Goal: Information Seeking & Learning: Learn about a topic

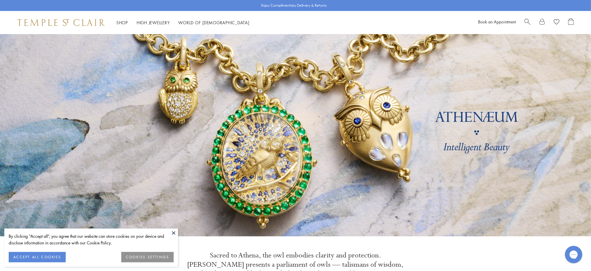
click at [527, 19] on span "Search" at bounding box center [527, 21] width 6 height 6
click at [526, 22] on div "Book an Appointment" at bounding box center [525, 22] width 95 height 9
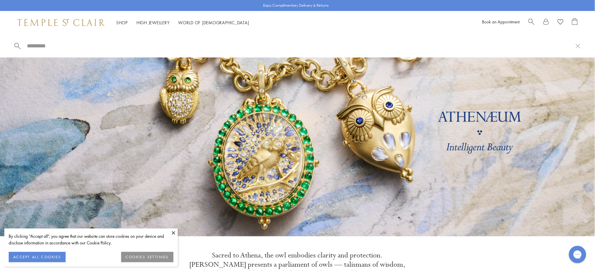
click at [526, 22] on div "Book an Appointment" at bounding box center [529, 22] width 95 height 9
click at [534, 21] on span "Search" at bounding box center [532, 21] width 6 height 6
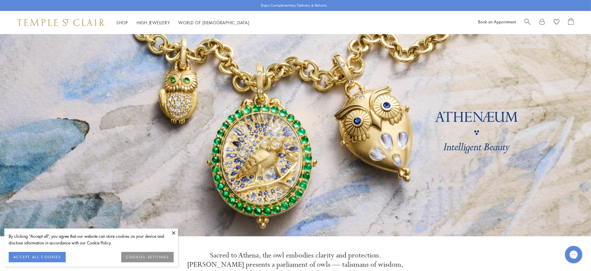
click at [527, 21] on span "Search" at bounding box center [527, 21] width 6 height 6
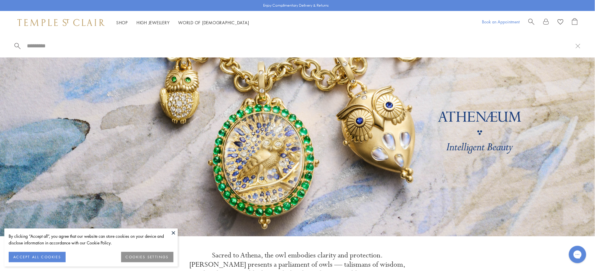
paste input "**********"
type input "**********"
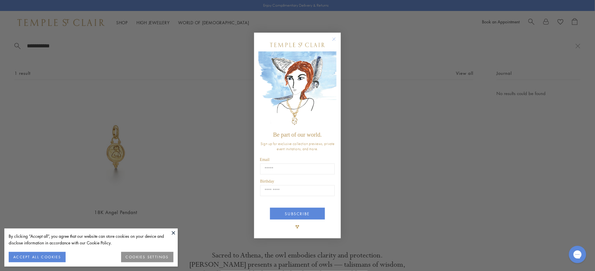
click at [333, 42] on circle "Close dialog" at bounding box center [334, 39] width 7 height 7
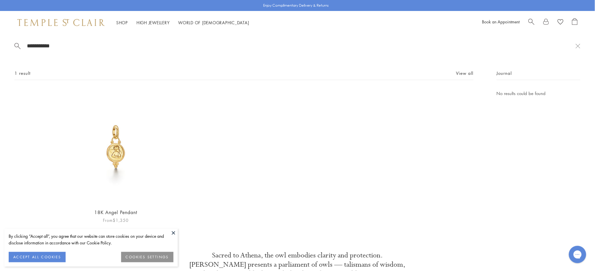
click at [119, 172] on img at bounding box center [116, 147] width 114 height 114
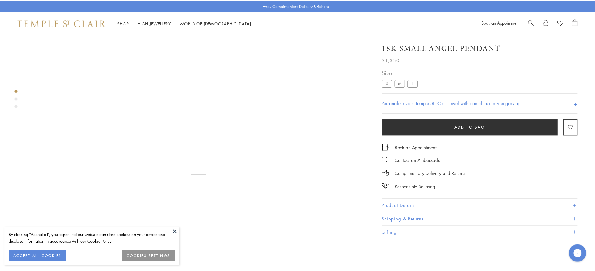
scroll to position [34, 0]
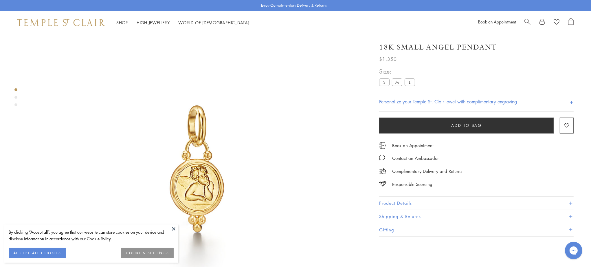
click at [399, 82] on label "M" at bounding box center [397, 81] width 10 height 7
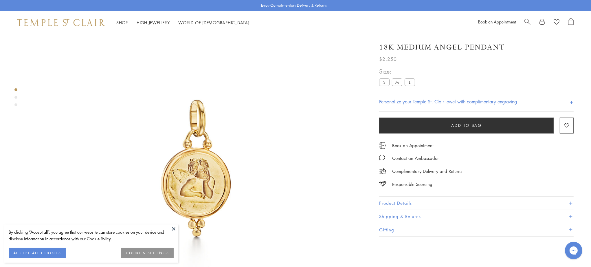
click at [407, 84] on label "L" at bounding box center [409, 81] width 10 height 7
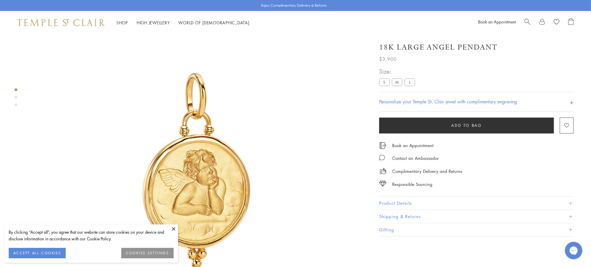
click at [383, 82] on label "S" at bounding box center [384, 81] width 10 height 7
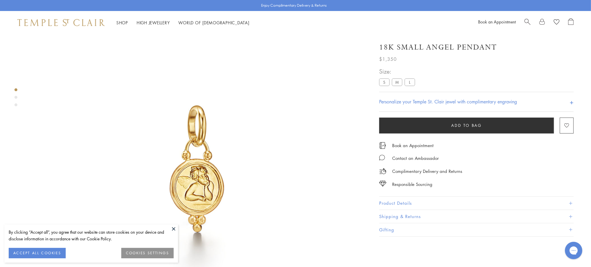
click at [529, 25] on link "Search" at bounding box center [527, 22] width 6 height 9
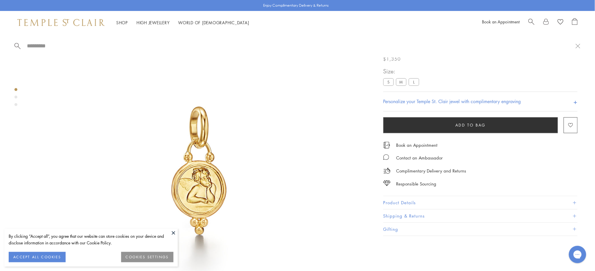
paste input "*********"
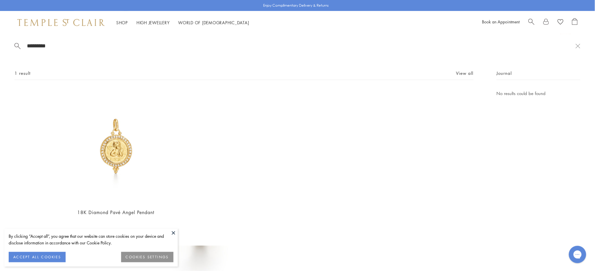
type input "*********"
click at [174, 235] on button at bounding box center [173, 233] width 9 height 9
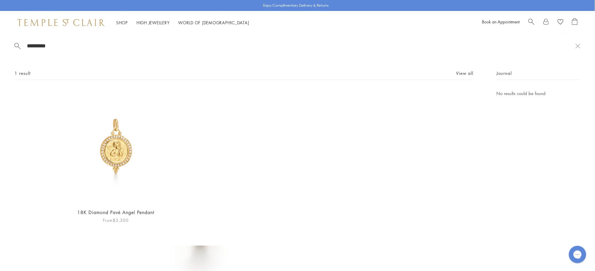
click at [132, 161] on img at bounding box center [116, 147] width 114 height 114
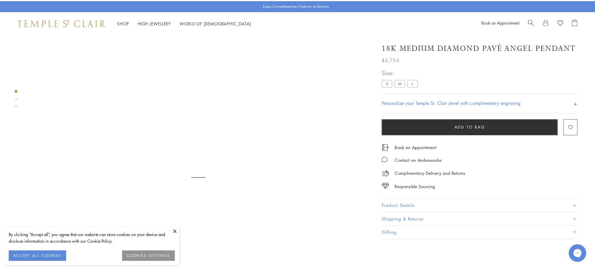
scroll to position [34, 0]
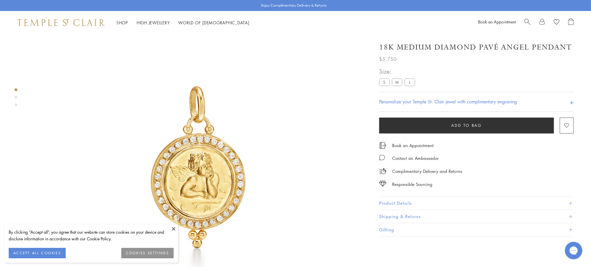
click at [526, 24] on link "Search" at bounding box center [527, 22] width 6 height 9
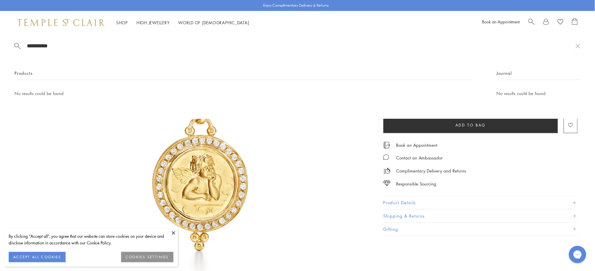
click at [45, 41] on div "**********" at bounding box center [297, 76] width 595 height 85
click at [49, 40] on div "**********" at bounding box center [297, 76] width 595 height 85
click at [47, 48] on input "**********" at bounding box center [300, 46] width 549 height 7
click at [32, 49] on input "**********" at bounding box center [300, 46] width 549 height 7
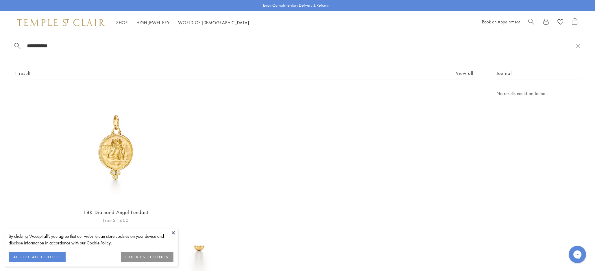
type input "**********"
click at [123, 152] on img at bounding box center [116, 147] width 114 height 114
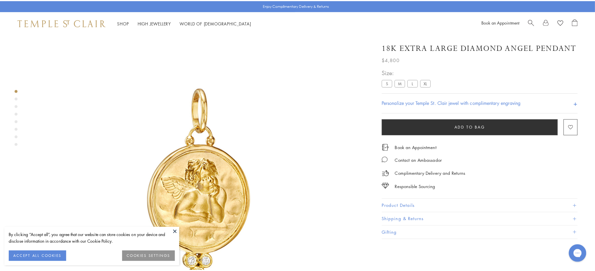
scroll to position [34, 0]
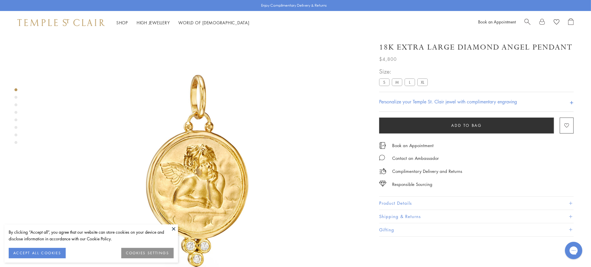
click at [528, 22] on span "Search" at bounding box center [527, 21] width 6 height 6
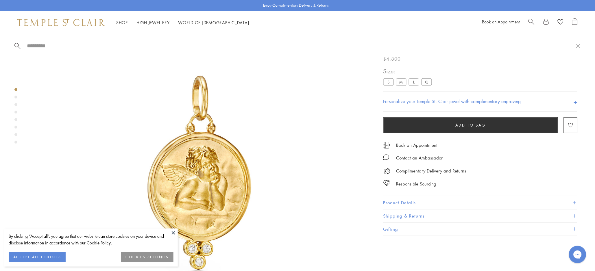
paste input "*********"
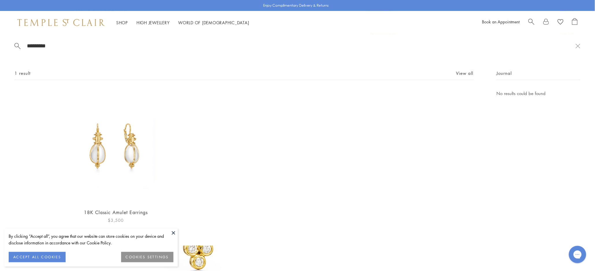
type input "*********"
click at [128, 150] on img at bounding box center [116, 147] width 114 height 114
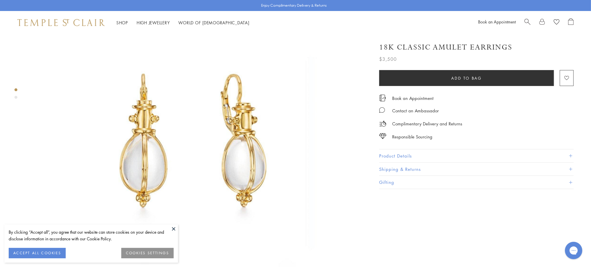
scroll to position [64, 0]
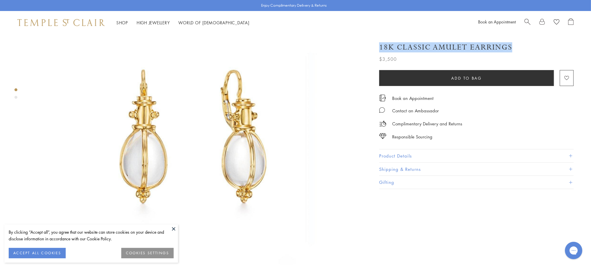
drag, startPoint x: 379, startPoint y: 46, endPoint x: 521, endPoint y: 47, distance: 141.7
click at [521, 47] on div "18K Classic Amulet Earrings" at bounding box center [476, 47] width 194 height 10
copy h1 "18K Classic Amulet Earrings"
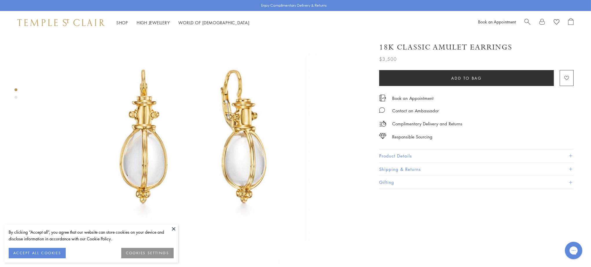
click at [512, 43] on div "18K Classic Amulet Earrings" at bounding box center [476, 47] width 194 height 10
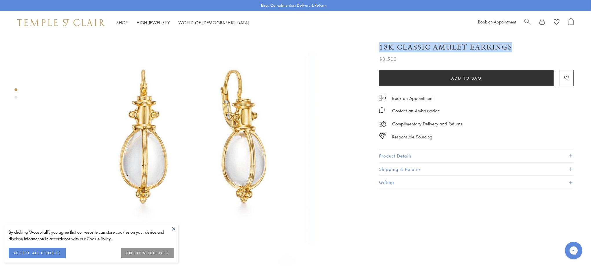
copy h1 "18K Classic Amulet Earrings"
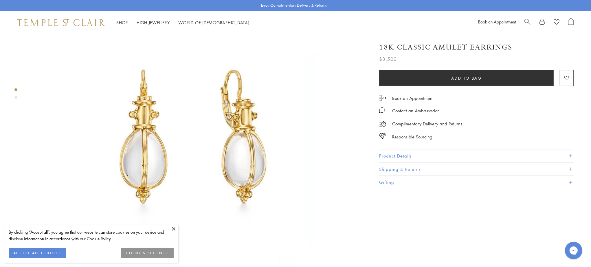
click at [387, 153] on button "Product Details" at bounding box center [476, 155] width 194 height 13
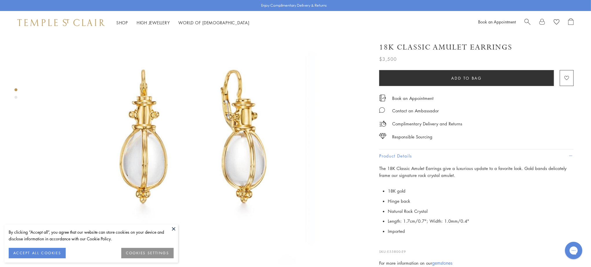
click at [424, 47] on h1 "18K Classic Amulet Earrings" at bounding box center [445, 47] width 133 height 10
drag, startPoint x: 395, startPoint y: 43, endPoint x: 476, endPoint y: 47, distance: 80.5
click at [476, 47] on h1 "18K Classic Amulet Earrings" at bounding box center [445, 47] width 133 height 10
drag, startPoint x: 476, startPoint y: 47, endPoint x: 465, endPoint y: 44, distance: 11.4
click at [468, 45] on h1 "18K Classic Amulet Earrings" at bounding box center [445, 47] width 133 height 10
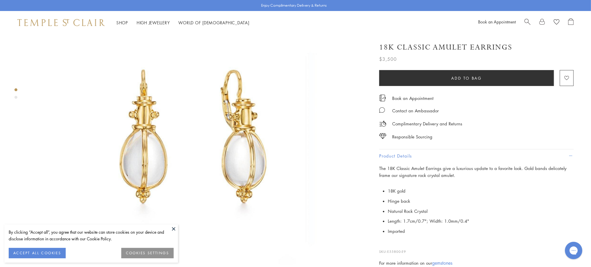
click at [460, 44] on h1 "18K Classic Amulet Earrings" at bounding box center [445, 47] width 133 height 10
drag, startPoint x: 468, startPoint y: 47, endPoint x: 401, endPoint y: 37, distance: 67.8
click at [401, 37] on div "18K Classic Amulet Earrings $3,500 The 18K Classic Amulet Earrings give a luxur…" at bounding box center [476, 49] width 194 height 26
drag, startPoint x: 401, startPoint y: 37, endPoint x: 399, endPoint y: 42, distance: 5.4
click at [399, 42] on div "18K Classic Amulet Earrings $3,500 The 18K Classic Amulet Earrings give a luxur…" at bounding box center [476, 49] width 194 height 26
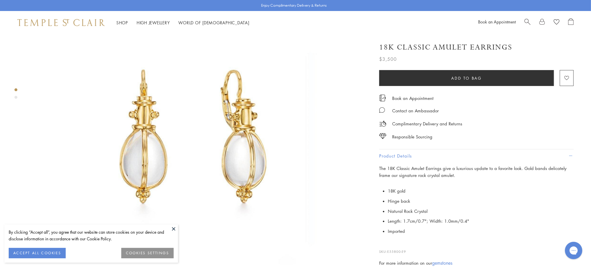
click at [397, 49] on h1 "18K Classic Amulet Earrings" at bounding box center [445, 47] width 133 height 10
drag, startPoint x: 397, startPoint y: 48, endPoint x: 457, endPoint y: 47, distance: 60.7
click at [457, 47] on h1 "18K Classic Amulet Earrings" at bounding box center [445, 47] width 133 height 10
click at [453, 44] on h1 "18K Classic Amulet Earrings" at bounding box center [445, 47] width 133 height 10
click at [437, 45] on h1 "18K Classic Amulet Earrings" at bounding box center [445, 47] width 133 height 10
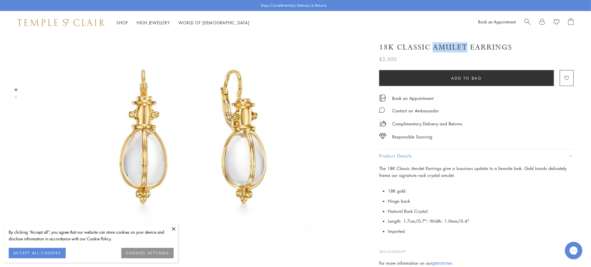
click at [437, 45] on h1 "18K Classic Amulet Earrings" at bounding box center [445, 47] width 133 height 10
copy h1 "Amulet"
click at [415, 207] on li "Natural Rock Crystal" at bounding box center [481, 211] width 186 height 10
drag, startPoint x: 409, startPoint y: 209, endPoint x: 386, endPoint y: 209, distance: 22.6
click at [386, 209] on p "18K gold Hinge back Natural Rock Crystal Length: 1.7cm/0.7"; Width: 1.0mm/0.4" …" at bounding box center [476, 211] width 194 height 50
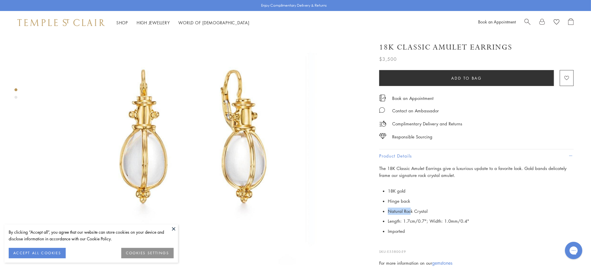
click at [386, 209] on p "18K gold Hinge back Natural Rock Crystal Length: 1.7cm/0.7"; Width: 1.0mm/0.4" …" at bounding box center [476, 211] width 194 height 50
drag, startPoint x: 414, startPoint y: 209, endPoint x: 387, endPoint y: 207, distance: 27.2
click at [387, 207] on p "18K gold Hinge back Natural Rock Crystal Length: 1.7cm/0.7"; Width: 1.0mm/0.4" …" at bounding box center [476, 211] width 194 height 50
copy li "Natural Rock"
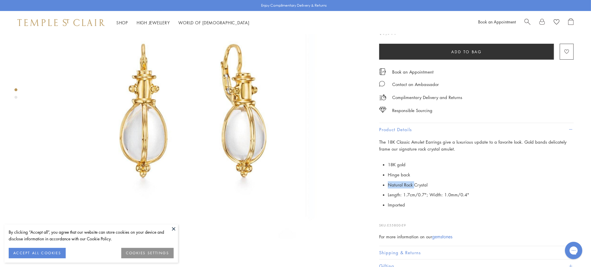
scroll to position [96, 0]
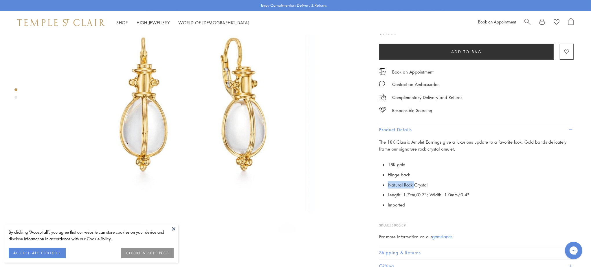
click at [171, 228] on button at bounding box center [173, 228] width 9 height 9
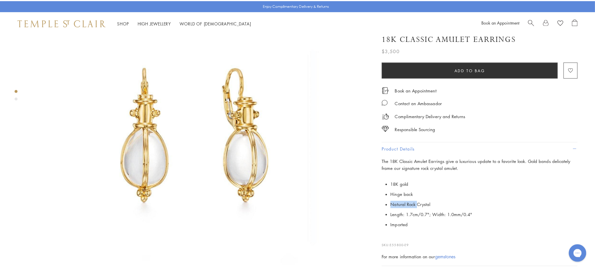
scroll to position [64, 0]
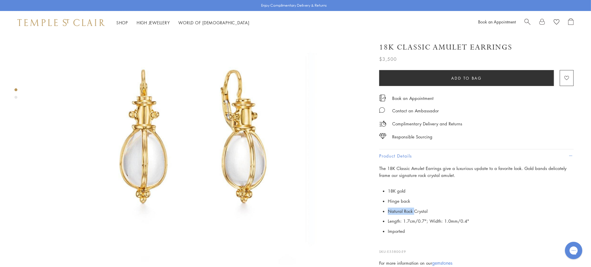
click at [528, 24] on link "Search" at bounding box center [527, 22] width 6 height 9
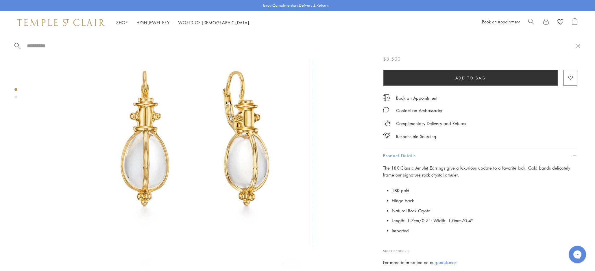
click at [106, 49] on div at bounding box center [297, 45] width 595 height 23
click at [76, 47] on input "search" at bounding box center [300, 46] width 549 height 7
paste input "**********"
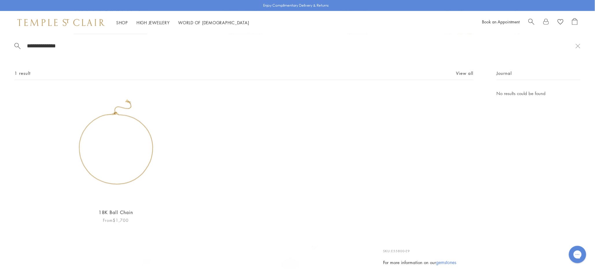
type input "**********"
click at [106, 167] on img at bounding box center [116, 147] width 114 height 114
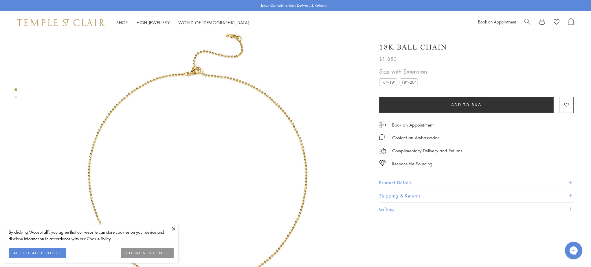
click at [527, 22] on span "Search" at bounding box center [527, 21] width 6 height 6
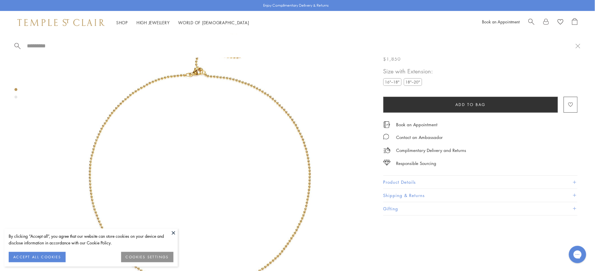
click at [530, 20] on span "Search" at bounding box center [532, 21] width 6 height 6
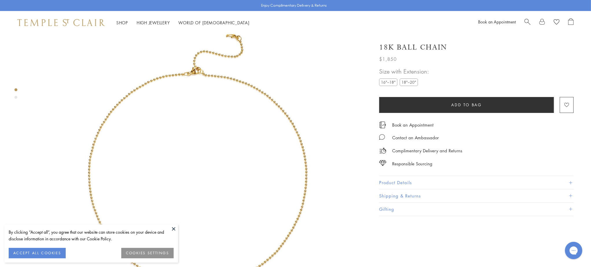
click at [526, 21] on span "Search" at bounding box center [527, 21] width 6 height 6
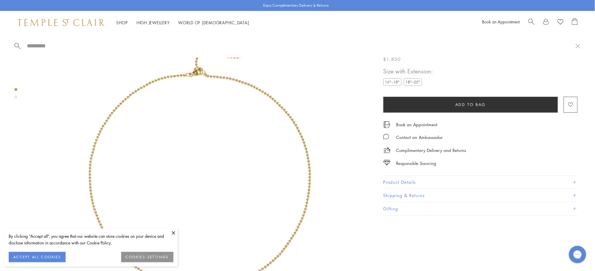
click at [529, 22] on span "Search" at bounding box center [532, 21] width 6 height 6
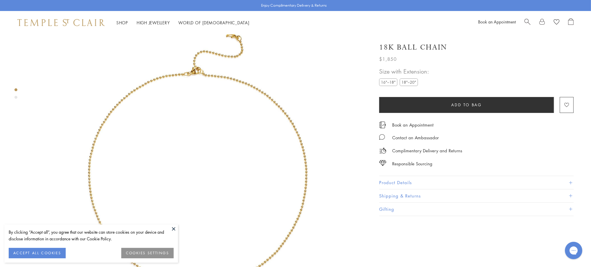
click at [529, 22] on span "Search" at bounding box center [527, 21] width 6 height 6
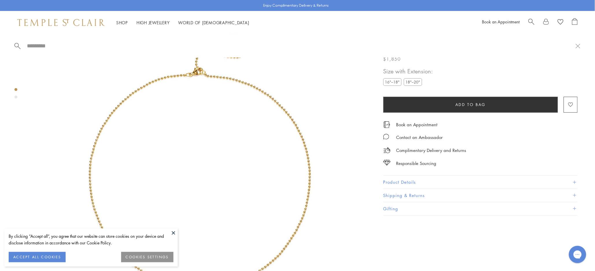
click at [69, 43] on div at bounding box center [297, 45] width 595 height 23
click at [70, 45] on input "search" at bounding box center [300, 46] width 549 height 7
click at [73, 45] on input "search" at bounding box center [300, 46] width 549 height 7
paste input "**********"
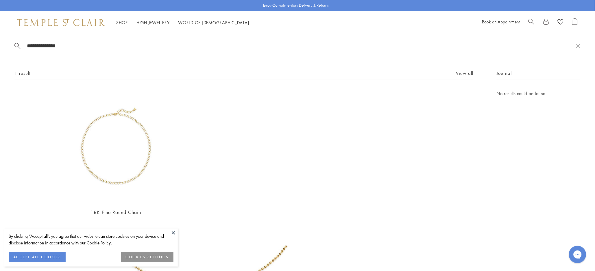
type input "**********"
click at [177, 236] on button at bounding box center [173, 233] width 9 height 9
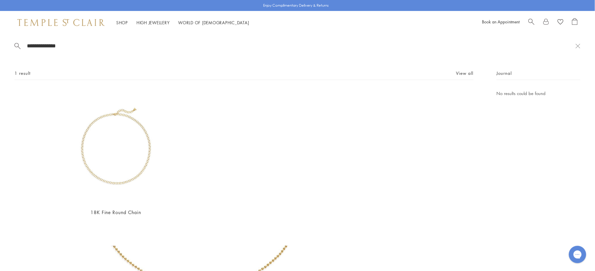
click at [171, 235] on div "**********" at bounding box center [297, 140] width 595 height 212
click at [125, 160] on img at bounding box center [116, 147] width 114 height 114
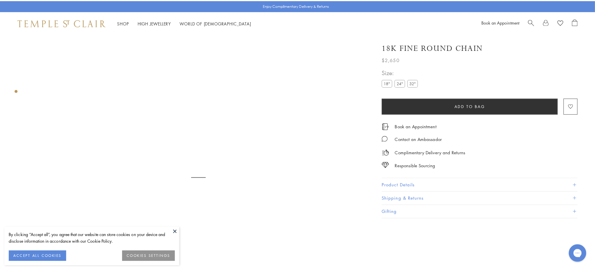
scroll to position [34, 0]
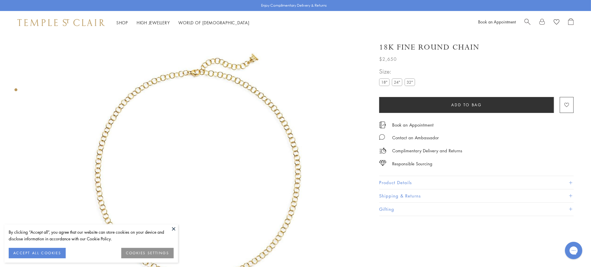
click at [527, 24] on span "Search" at bounding box center [527, 21] width 6 height 6
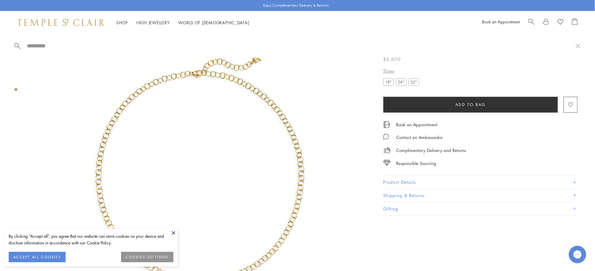
click at [401, 82] on label "24"" at bounding box center [401, 81] width 10 height 7
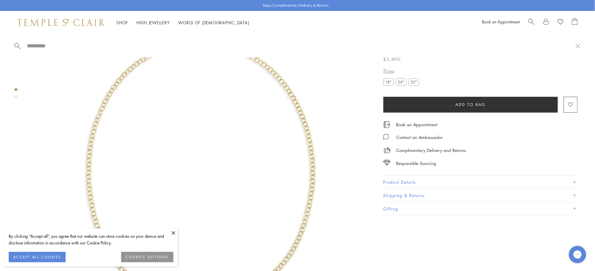
click at [176, 236] on button at bounding box center [173, 233] width 9 height 9
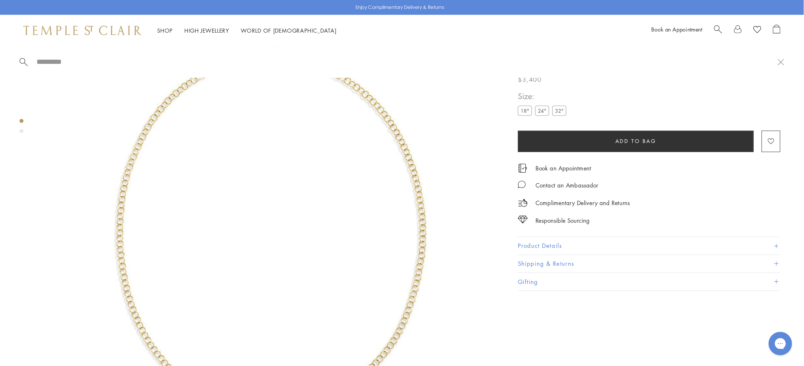
scroll to position [34, 0]
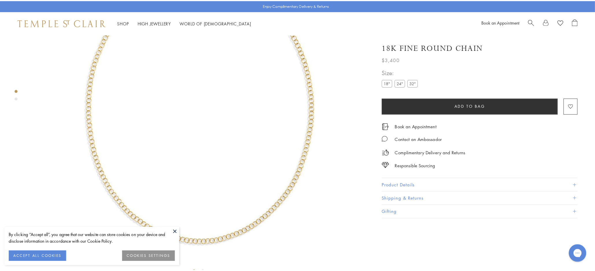
scroll to position [98, 0]
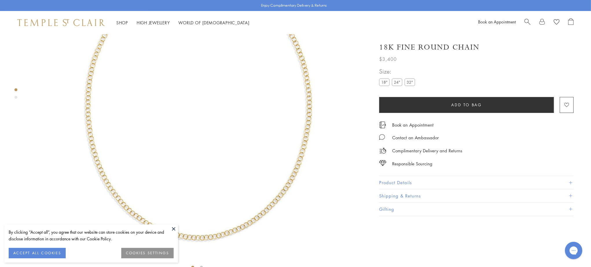
click at [175, 229] on button at bounding box center [173, 228] width 9 height 9
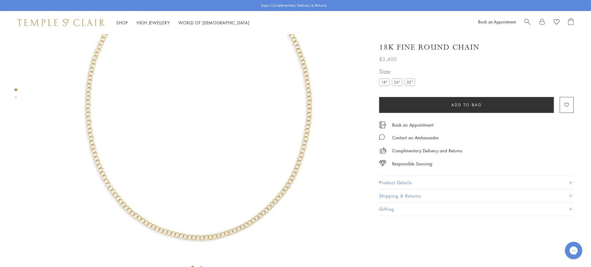
click at [525, 21] on span "Search" at bounding box center [527, 21] width 6 height 6
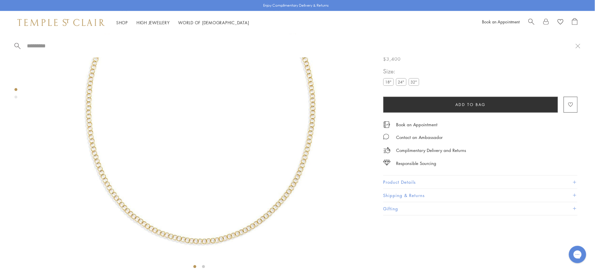
paste input "*********"
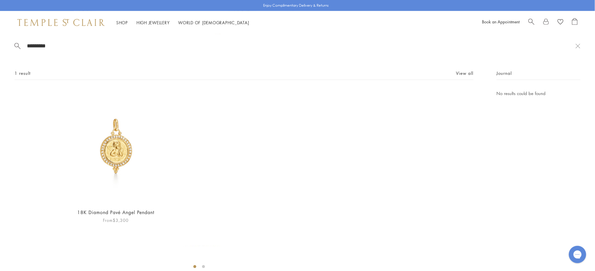
type input "*********"
click at [107, 137] on img at bounding box center [116, 147] width 114 height 114
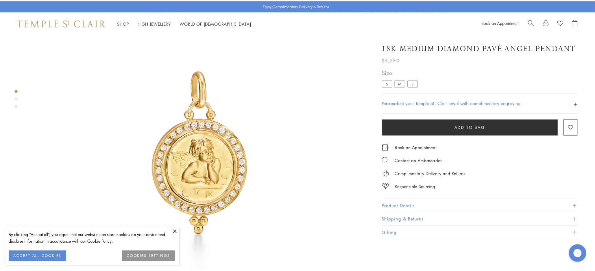
scroll to position [66, 0]
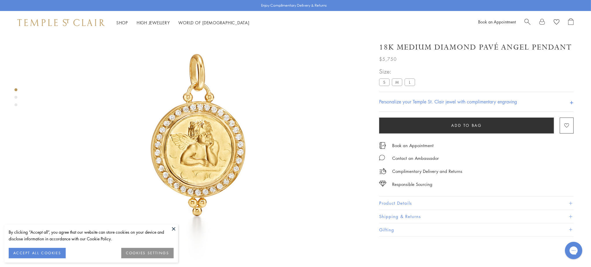
click at [172, 227] on button at bounding box center [173, 228] width 9 height 9
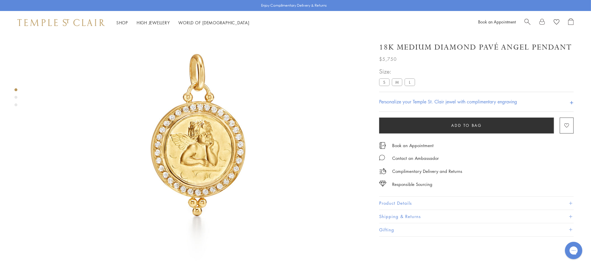
click at [528, 21] on span "Search" at bounding box center [527, 21] width 6 height 6
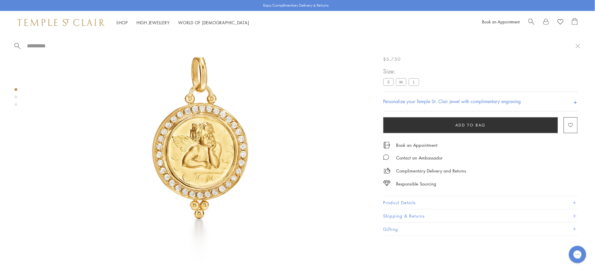
click at [424, 57] on div at bounding box center [297, 45] width 595 height 23
click at [44, 42] on div at bounding box center [297, 45] width 595 height 23
click at [45, 45] on input "search" at bounding box center [300, 46] width 549 height 7
paste input "**********"
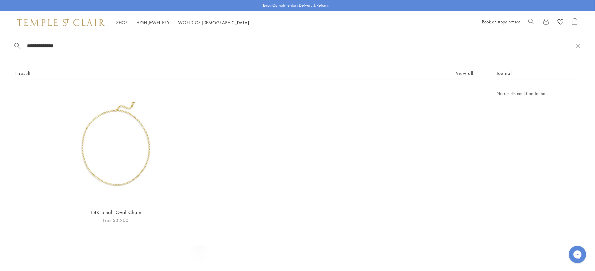
type input "**********"
click at [91, 130] on img at bounding box center [116, 147] width 114 height 114
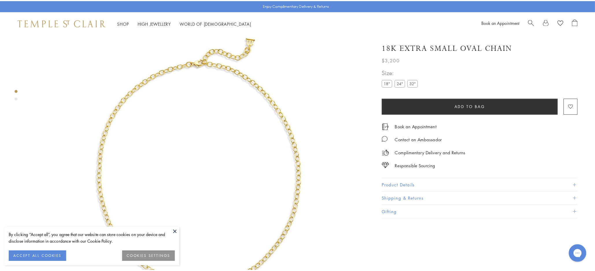
scroll to position [34, 0]
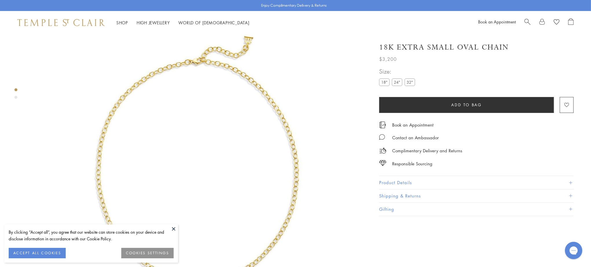
click at [527, 25] on link "Search" at bounding box center [527, 22] width 6 height 9
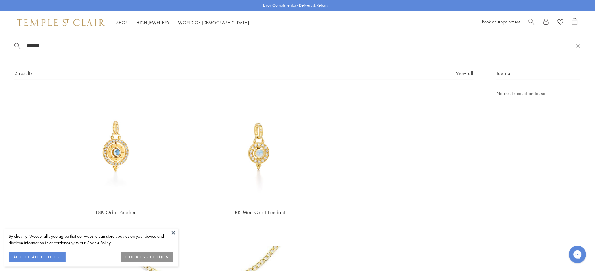
type input "******"
click at [175, 234] on button at bounding box center [173, 233] width 9 height 9
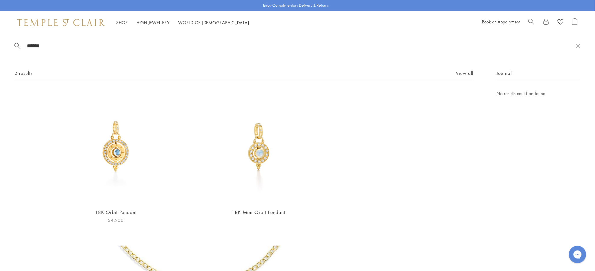
click at [116, 155] on img at bounding box center [116, 147] width 114 height 114
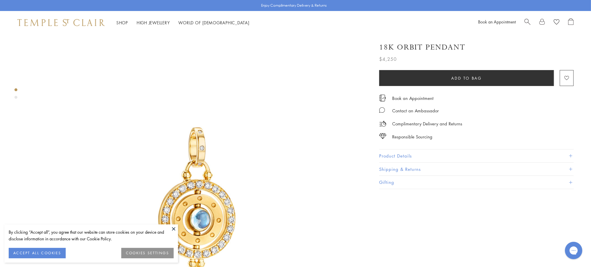
click at [528, 23] on span "Search" at bounding box center [527, 21] width 6 height 6
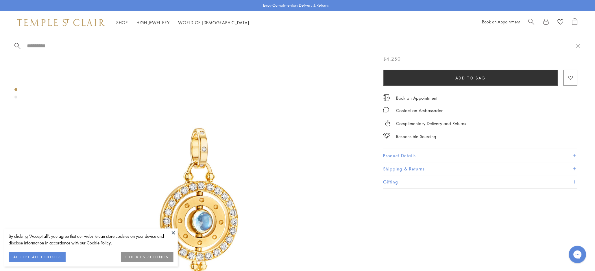
drag, startPoint x: 68, startPoint y: 42, endPoint x: 62, endPoint y: 43, distance: 6.2
click at [68, 42] on div at bounding box center [297, 45] width 595 height 23
click at [54, 45] on input "search" at bounding box center [300, 46] width 549 height 7
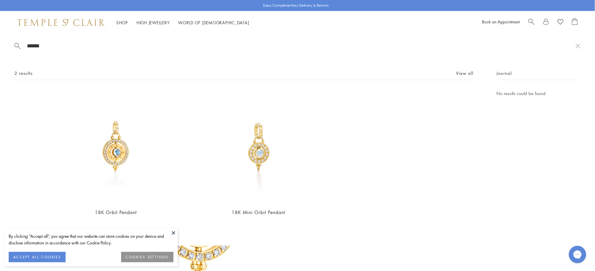
click at [533, 24] on span "Search" at bounding box center [532, 21] width 6 height 6
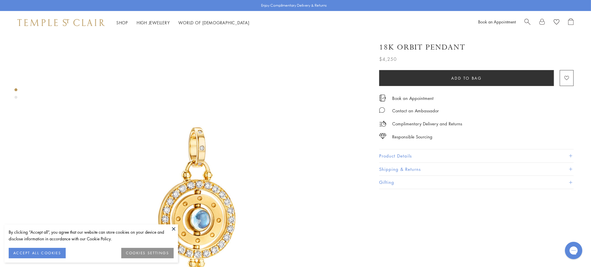
click at [528, 23] on span "Search" at bounding box center [527, 21] width 6 height 6
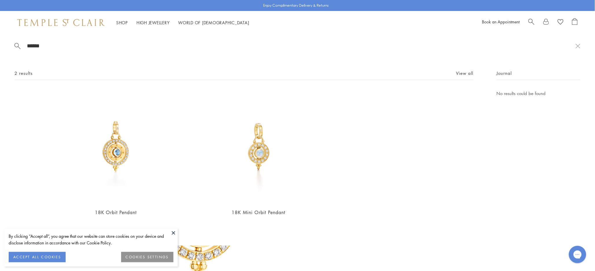
click at [534, 22] on div at bounding box center [553, 22] width 49 height 9
click at [532, 22] on span "Search" at bounding box center [532, 21] width 6 height 6
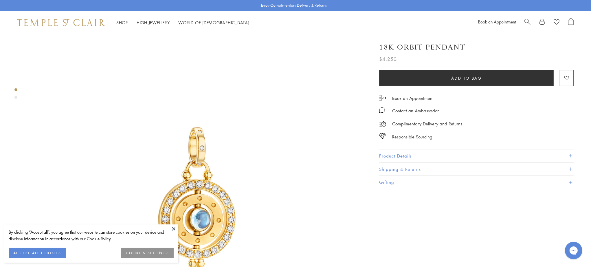
click at [535, 22] on div at bounding box center [548, 22] width 49 height 9
click at [529, 22] on div at bounding box center [548, 22] width 49 height 9
click at [526, 22] on span "Search" at bounding box center [527, 21] width 6 height 6
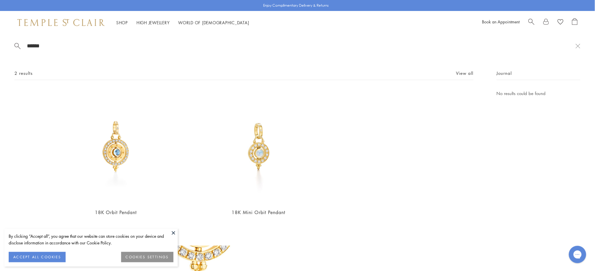
drag, startPoint x: 73, startPoint y: 51, endPoint x: 64, endPoint y: 50, distance: 9.1
click at [64, 50] on div "****** 2 results View all 18K Orbit Pendant $4,250 18K Mini Orbit Pendant $2,95…" at bounding box center [297, 140] width 595 height 212
drag, startPoint x: 32, startPoint y: 45, endPoint x: -2, endPoint y: 39, distance: 34.8
paste input "****"
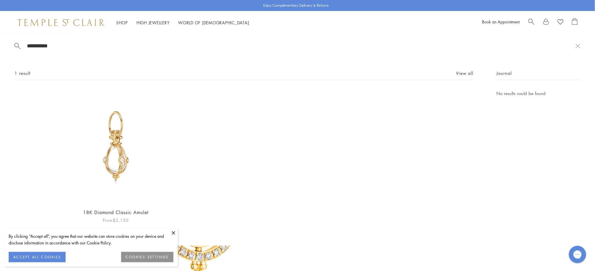
type input "**********"
click at [113, 162] on img at bounding box center [116, 147] width 114 height 114
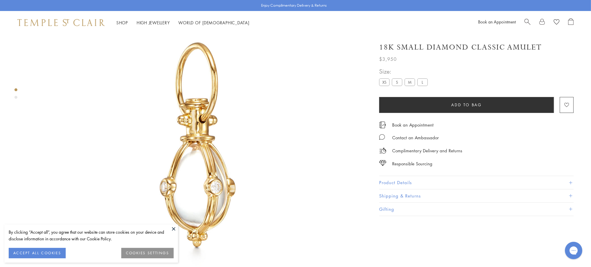
scroll to position [66, 0]
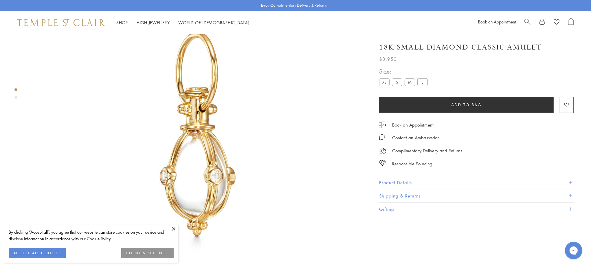
click at [176, 229] on button at bounding box center [173, 228] width 9 height 9
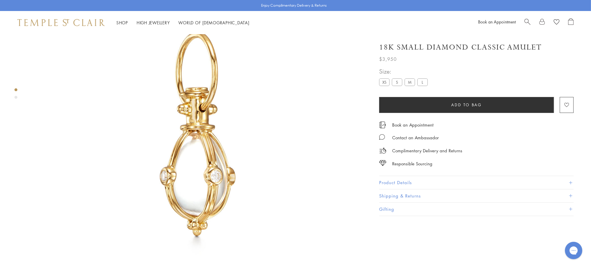
click at [305, 172] on img at bounding box center [197, 136] width 336 height 336
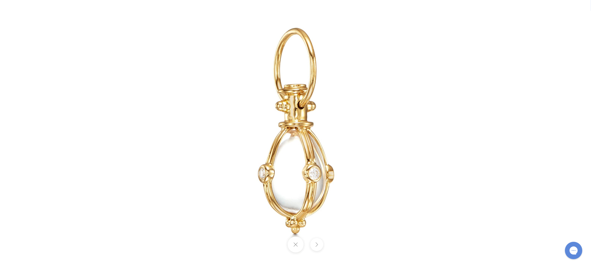
scroll to position [34, 0]
click at [132, 30] on img at bounding box center [295, 133] width 338 height 338
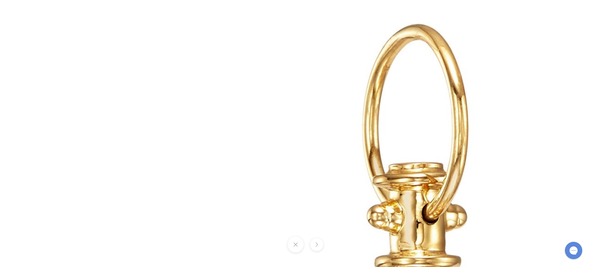
drag, startPoint x: 144, startPoint y: 105, endPoint x: 148, endPoint y: 106, distance: 4.2
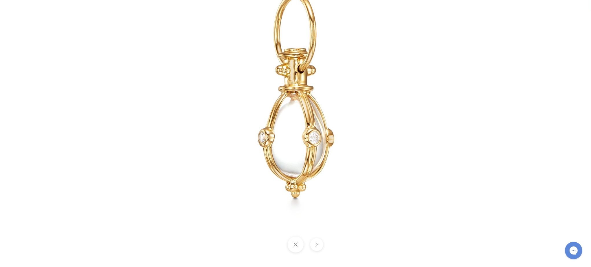
click at [296, 247] on button at bounding box center [295, 244] width 16 height 16
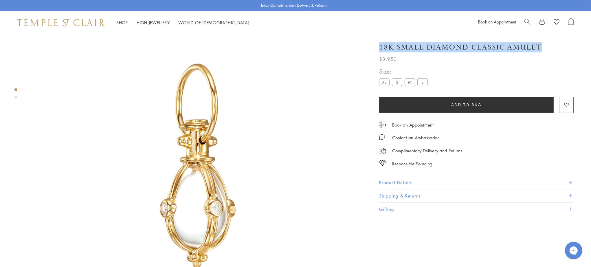
drag, startPoint x: 548, startPoint y: 45, endPoint x: 541, endPoint y: 43, distance: 7.2
click at [541, 43] on div "18K Small Diamond Classic Amulet" at bounding box center [476, 47] width 194 height 10
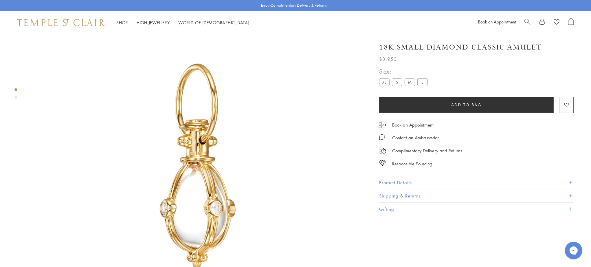
drag, startPoint x: 380, startPoint y: 45, endPoint x: 460, endPoint y: 48, distance: 80.5
click at [460, 48] on h1 "18K Small Diamond Classic Amulet" at bounding box center [460, 47] width 163 height 10
drag, startPoint x: 460, startPoint y: 48, endPoint x: 452, endPoint y: 48, distance: 8.4
click at [460, 48] on h1 "18K Small Diamond Classic Amulet" at bounding box center [460, 47] width 163 height 10
drag, startPoint x: 399, startPoint y: 50, endPoint x: 534, endPoint y: 53, distance: 135.1
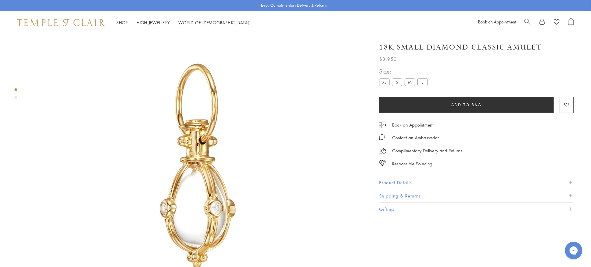
click at [534, 53] on div "18K Small Diamond Classic Amulet $3,950 Sleek and simple, with just a little bi…" at bounding box center [476, 49] width 194 height 26
click at [415, 182] on button "Product Details" at bounding box center [476, 182] width 194 height 13
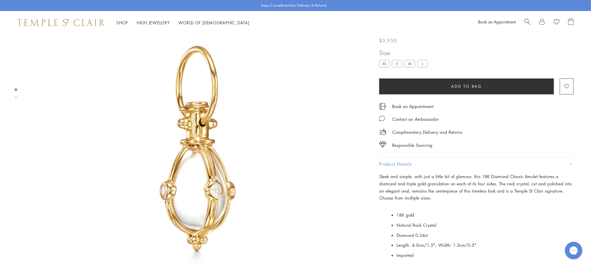
scroll to position [66, 0]
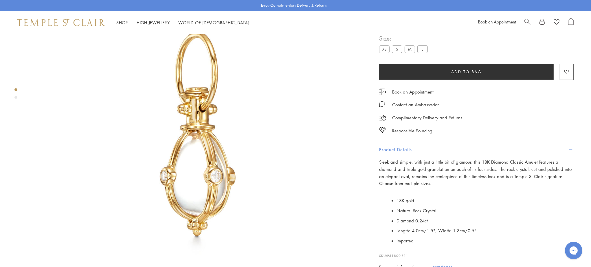
click at [421, 216] on li "Diamond 0.24ct" at bounding box center [484, 220] width 177 height 10
click at [421, 219] on span "Diamond 0.24ct" at bounding box center [411, 220] width 31 height 6
copy span "0.24ct"
click at [447, 134] on div "Responsible Sourcing" at bounding box center [476, 127] width 194 height 13
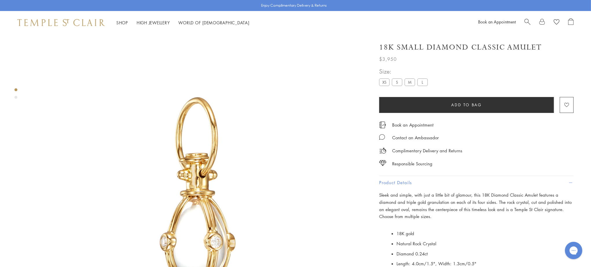
scroll to position [0, 0]
click at [453, 47] on h1 "18K Small Diamond Classic Amulet" at bounding box center [460, 47] width 163 height 10
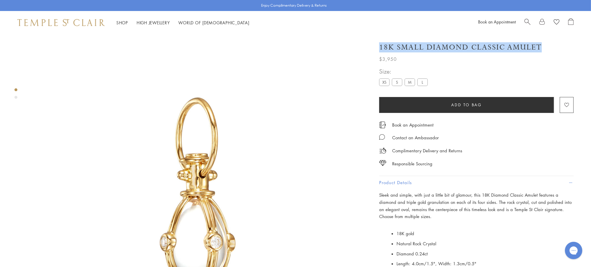
drag, startPoint x: 396, startPoint y: 47, endPoint x: 543, endPoint y: 50, distance: 146.6
click at [543, 50] on div "18K Small Diamond Classic Amulet" at bounding box center [476, 47] width 194 height 10
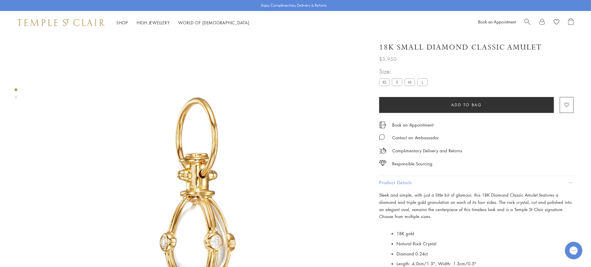
copy h1 "18K Small Diamond Classic Amulet"
click at [439, 241] on li "Natural Rock Crystal" at bounding box center [484, 243] width 177 height 10
drag, startPoint x: 439, startPoint y: 241, endPoint x: 398, endPoint y: 241, distance: 40.2
click at [398, 241] on li "Natural Rock Crystal" at bounding box center [484, 243] width 177 height 10
copy ul "Natural Rock Crystal"
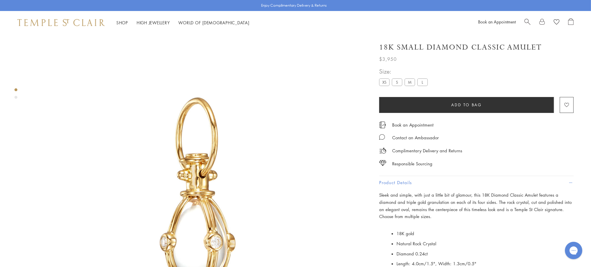
click at [442, 43] on h1 "18K Small Diamond Classic Amulet" at bounding box center [460, 47] width 163 height 10
drag, startPoint x: 442, startPoint y: 42, endPoint x: 435, endPoint y: 48, distance: 9.1
click at [435, 48] on h1 "18K Small Diamond Classic Amulet" at bounding box center [460, 47] width 163 height 10
click at [484, 42] on h1 "18K Small Diamond Classic Amulet" at bounding box center [460, 47] width 163 height 10
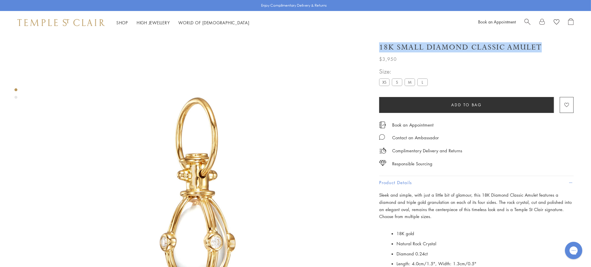
drag, startPoint x: 470, startPoint y: 47, endPoint x: 538, endPoint y: 43, distance: 68.4
click at [538, 43] on h1 "18K Small Diamond Classic Amulet" at bounding box center [460, 47] width 163 height 10
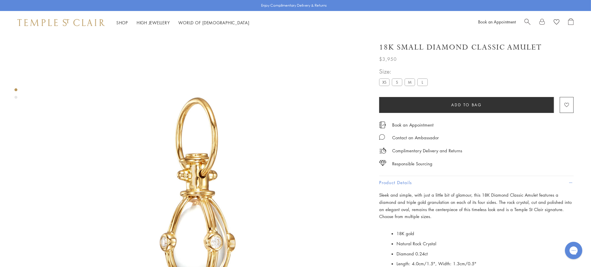
click at [533, 45] on h1 "18K Small Diamond Classic Amulet" at bounding box center [460, 47] width 163 height 10
click at [511, 47] on h1 "18K Small Diamond Classic Amulet" at bounding box center [460, 47] width 163 height 10
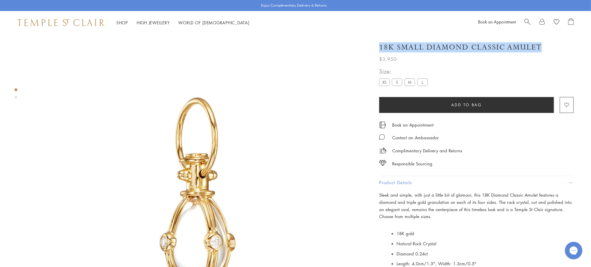
drag, startPoint x: 471, startPoint y: 45, endPoint x: 541, endPoint y: 43, distance: 70.0
click at [541, 43] on div "18K Small Diamond Classic Amulet" at bounding box center [476, 47] width 194 height 10
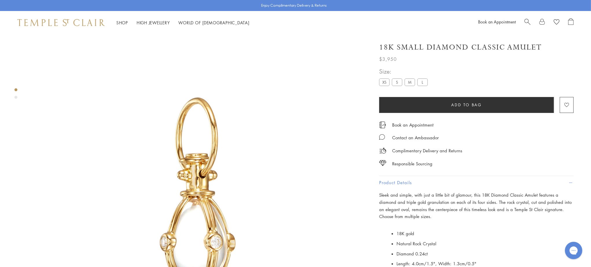
click at [541, 43] on div "18K Small Diamond Classic Amulet" at bounding box center [476, 47] width 194 height 10
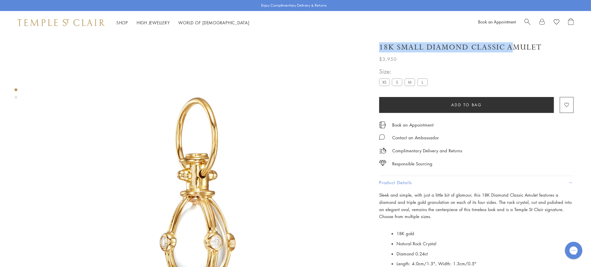
drag, startPoint x: 536, startPoint y: 47, endPoint x: 511, endPoint y: 45, distance: 25.2
click at [511, 45] on h1 "18K Small Diamond Classic Amulet" at bounding box center [460, 47] width 163 height 10
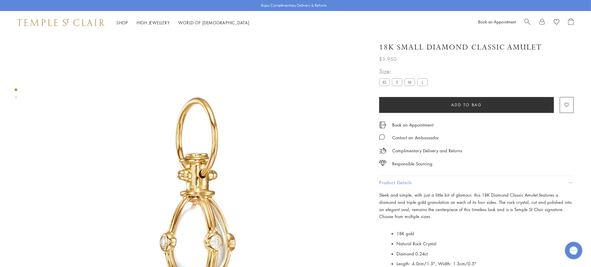
click at [523, 42] on h1 "18K Small Diamond Classic Amulet" at bounding box center [460, 47] width 163 height 10
click at [524, 45] on h1 "18K Small Diamond Classic Amulet" at bounding box center [460, 47] width 163 height 10
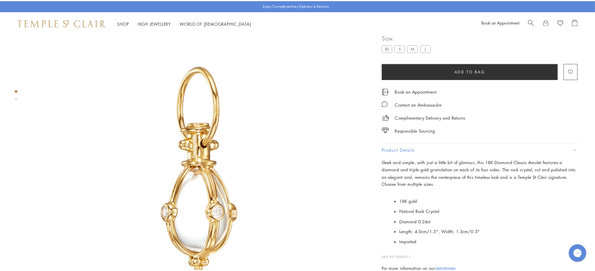
scroll to position [64, 0]
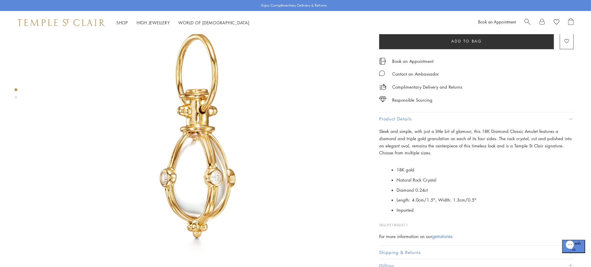
click at [525, 19] on span "Search" at bounding box center [527, 21] width 6 height 6
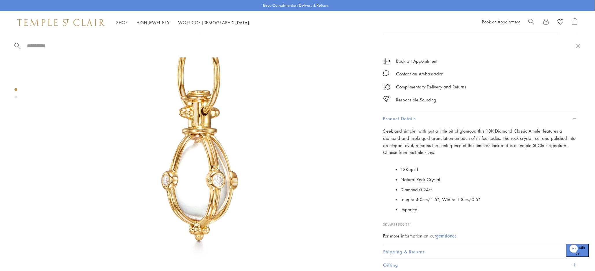
click at [65, 46] on input "search" at bounding box center [300, 46] width 549 height 7
paste input "**********"
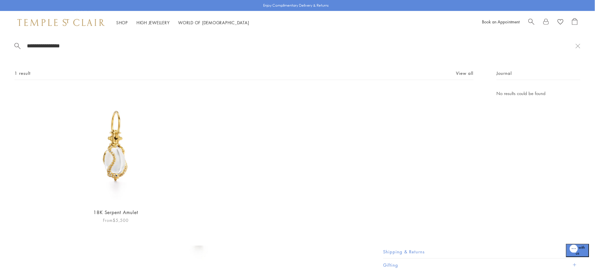
type input "**********"
click at [108, 158] on img at bounding box center [116, 147] width 114 height 114
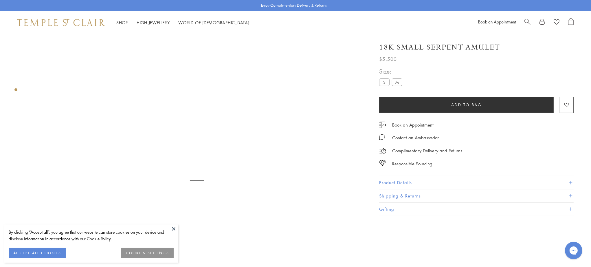
scroll to position [34, 0]
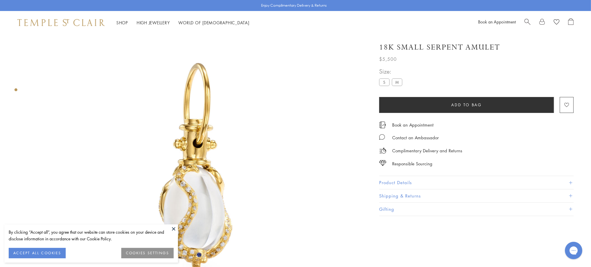
click at [176, 226] on button at bounding box center [173, 228] width 9 height 9
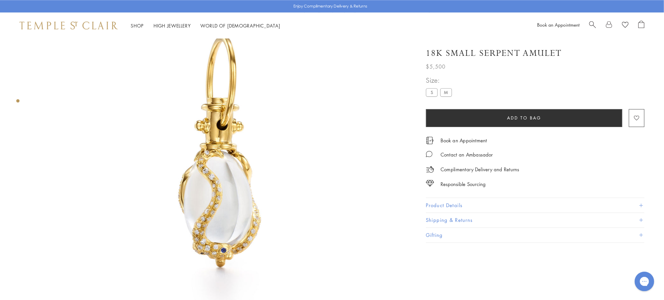
scroll to position [66, 0]
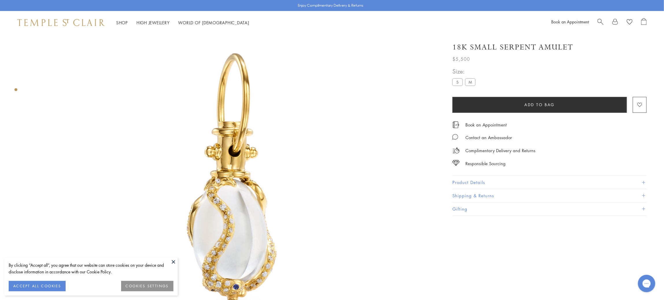
scroll to position [70, 0]
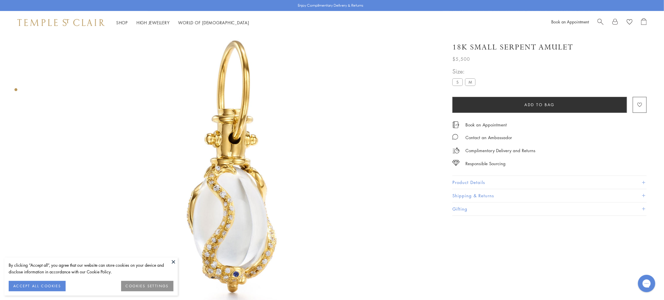
click at [176, 265] on button at bounding box center [173, 261] width 9 height 9
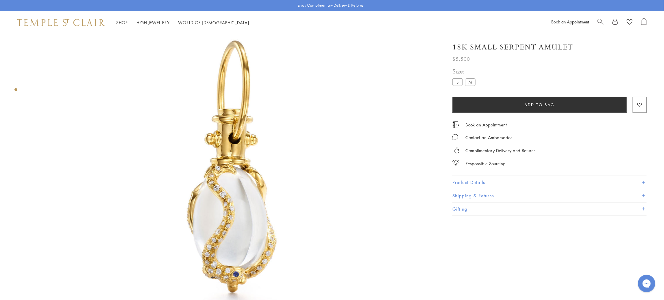
click at [478, 186] on button "Product Details" at bounding box center [550, 182] width 194 height 13
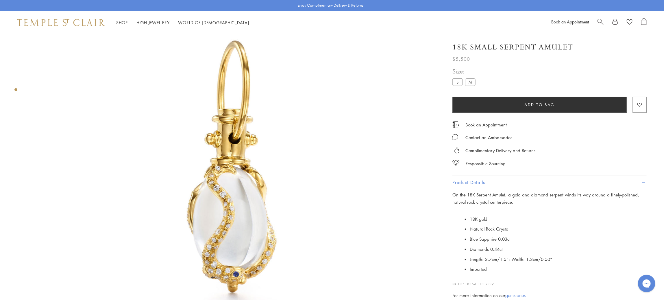
click at [496, 246] on li "Diamonds 0.44ct" at bounding box center [558, 249] width 177 height 10
click at [496, 246] on span "Diamonds 0.44ct" at bounding box center [486, 249] width 33 height 6
copy span "0.44ct"
click at [486, 260] on span "Length: 3.7cm/1.5"; Width: 1.3cm/0.50"" at bounding box center [511, 259] width 82 height 6
click at [505, 238] on span "Blue Sapphire 0.03ct" at bounding box center [490, 239] width 41 height 6
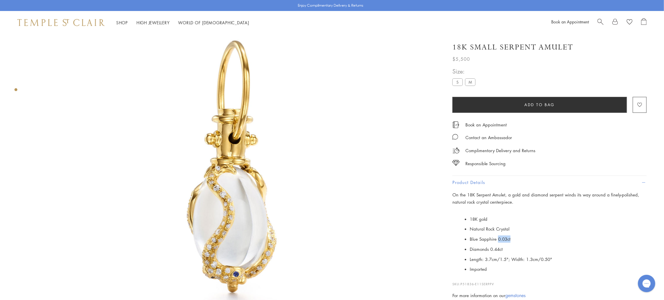
click at [505, 238] on span "Blue Sapphire 0.03ct" at bounding box center [490, 239] width 41 height 6
copy span "0.03ct"
click at [497, 224] on li "Natural Rock Crystal" at bounding box center [558, 229] width 177 height 10
drag, startPoint x: 511, startPoint y: 226, endPoint x: 469, endPoint y: 230, distance: 42.5
click at [469, 230] on ul "18K gold Natural Rock Crystal Blue Sapphire 0.03ct Diamonds 0.44ct Length: 3.7c…" at bounding box center [554, 244] width 186 height 60
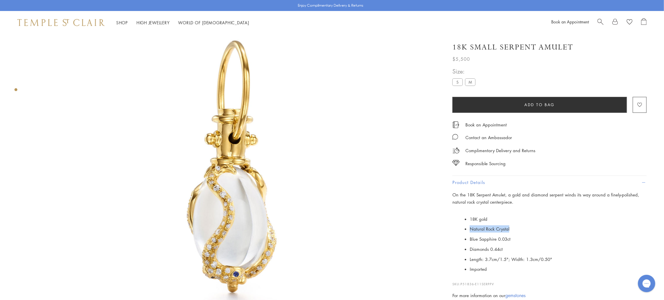
copy span "Natural Rock Crystal"
click at [525, 44] on h1 "18K Small Serpent Amulet" at bounding box center [513, 47] width 121 height 10
drag, startPoint x: 525, startPoint y: 44, endPoint x: 503, endPoint y: 62, distance: 28.7
click at [503, 62] on div "$5,500" at bounding box center [550, 57] width 194 height 10
